Goal: Information Seeking & Learning: Compare options

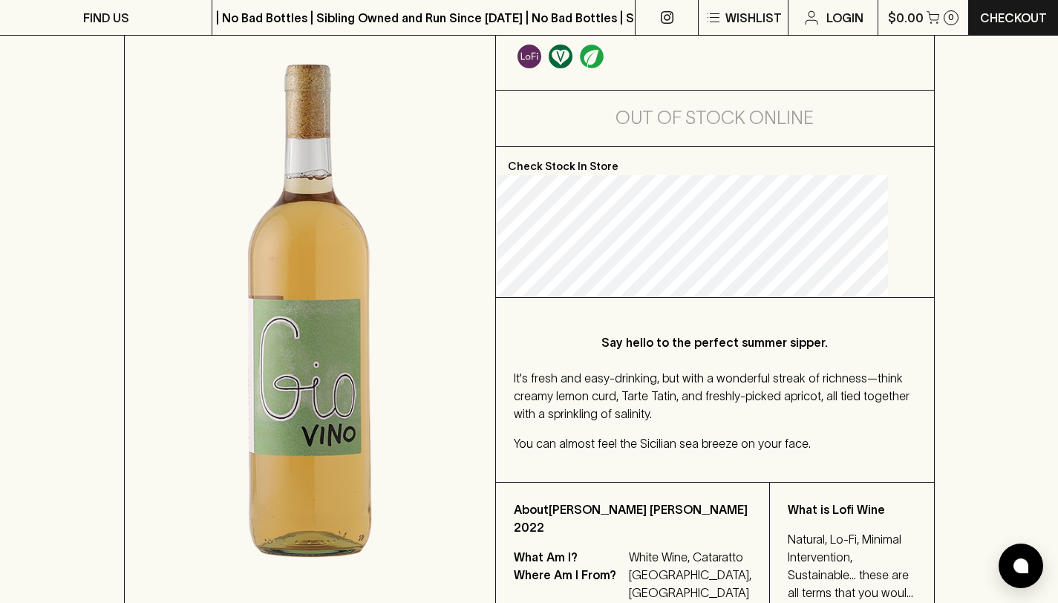
scroll to position [235, 0]
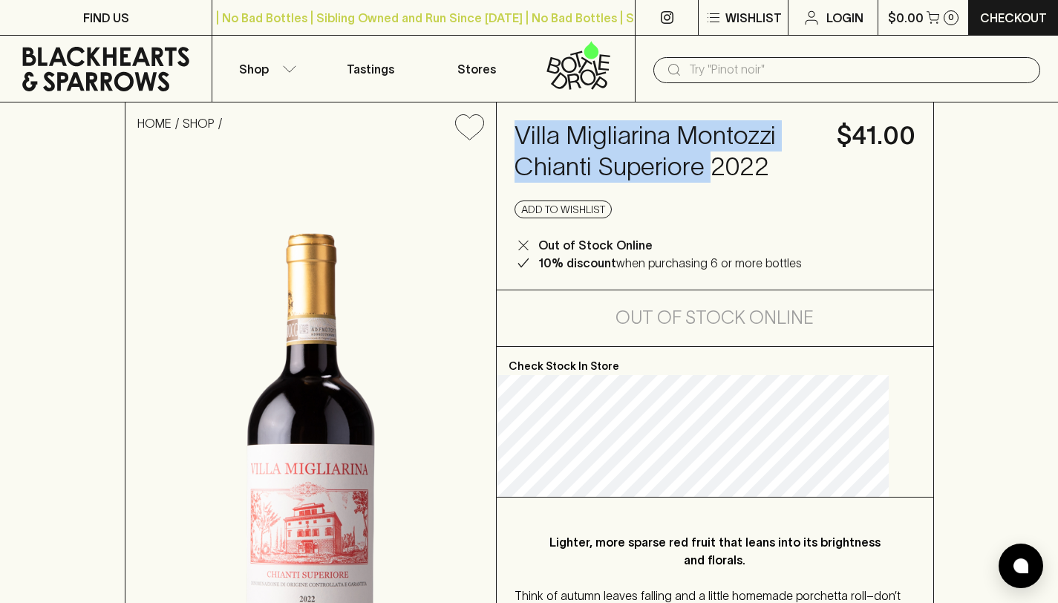
drag, startPoint x: 649, startPoint y: 201, endPoint x: 529, endPoint y: 143, distance: 133.5
click at [529, 143] on div "Villa Migliarina Montozzi Chianti Superiore 2022 $41.00 Add to wishlist Out of …" at bounding box center [715, 195] width 437 height 187
copy h4 "Villa Migliarina Montozzi [GEOGRAPHIC_DATA]"
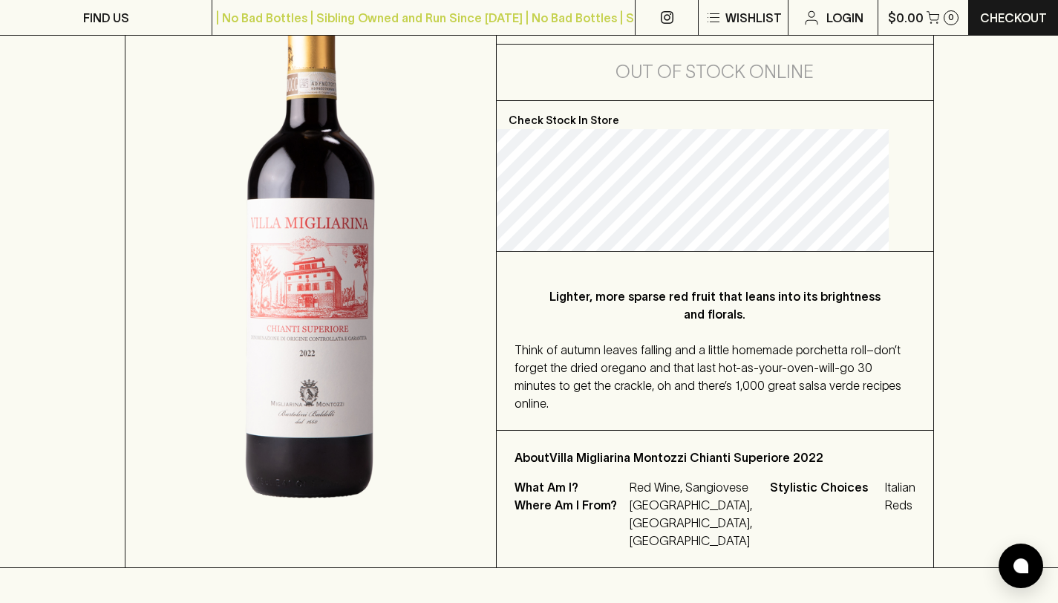
scroll to position [313, 0]
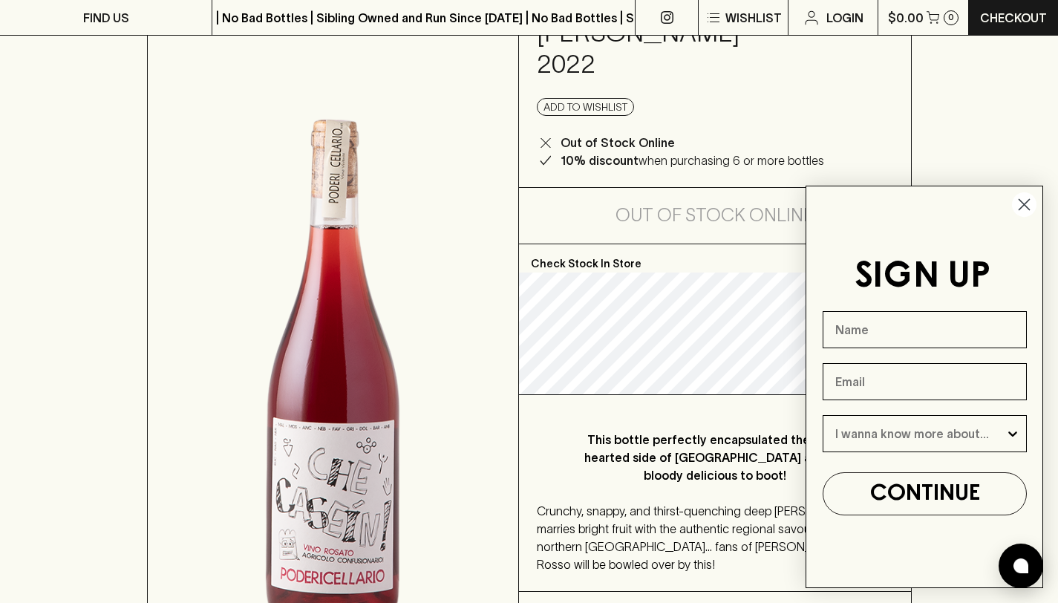
scroll to position [263, 0]
